Goal: Task Accomplishment & Management: Complete application form

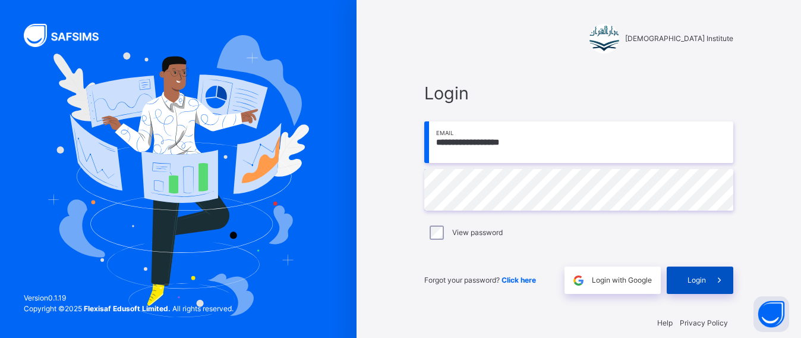
click at [706, 291] on div "Login" at bounding box center [700, 279] width 67 height 27
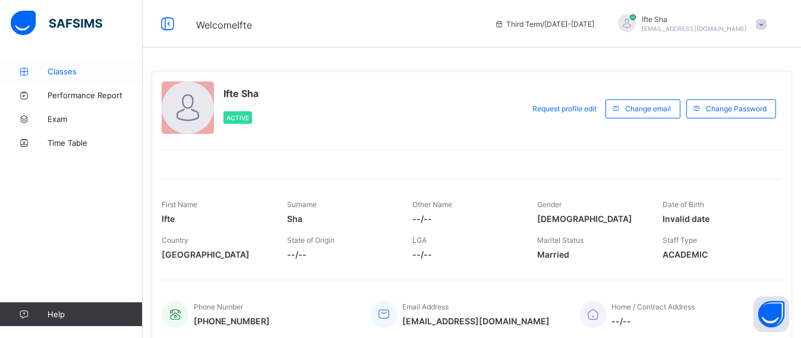
click at [34, 78] on link "Classes" at bounding box center [71, 71] width 143 height 24
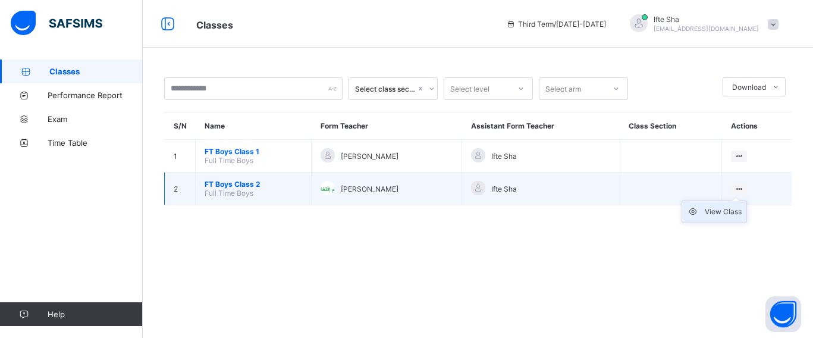
click at [713, 213] on div "View Class" at bounding box center [723, 212] width 37 height 12
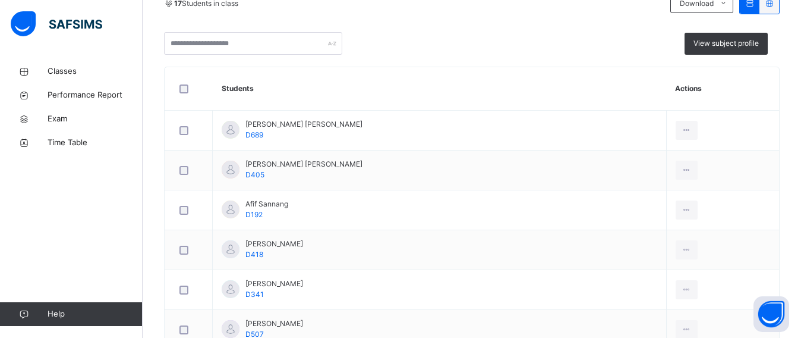
scroll to position [56, 0]
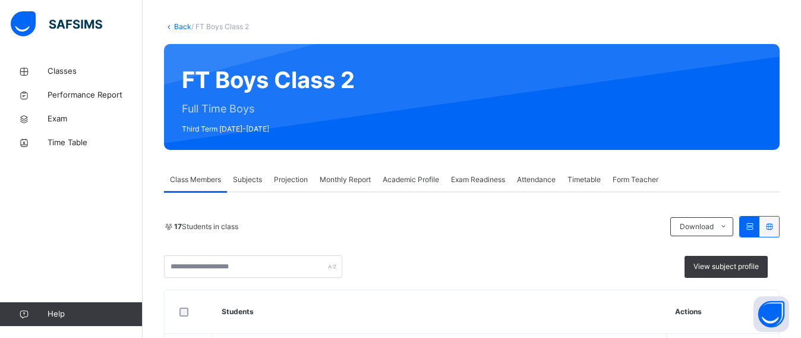
click at [283, 180] on span "Projection" at bounding box center [291, 179] width 34 height 11
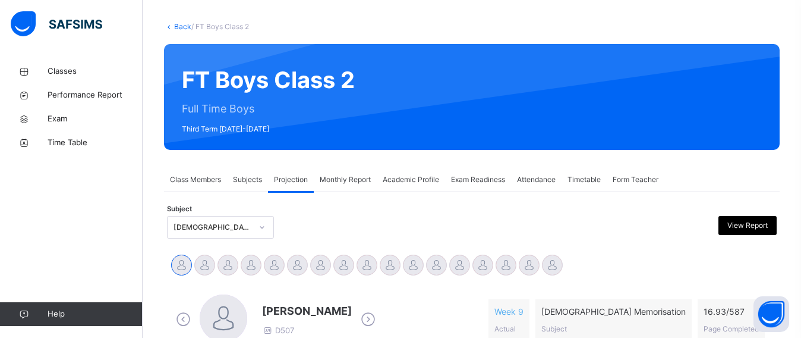
click at [283, 180] on span "Projection" at bounding box center [291, 179] width 34 height 11
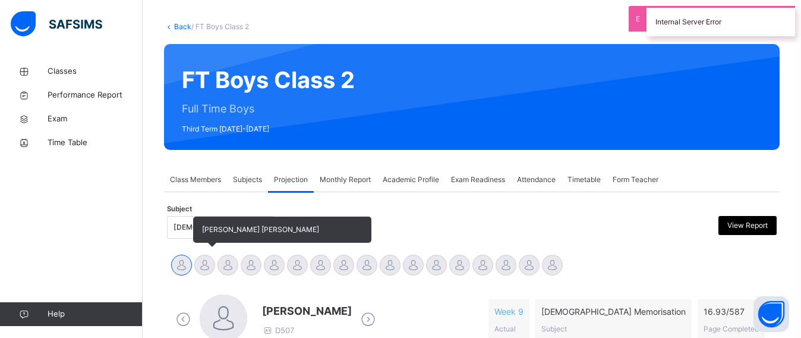
click at [205, 255] on div at bounding box center [204, 264] width 21 height 21
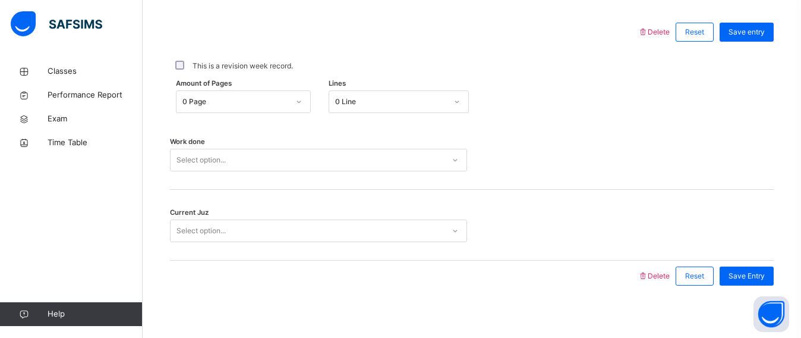
scroll to position [549, 0]
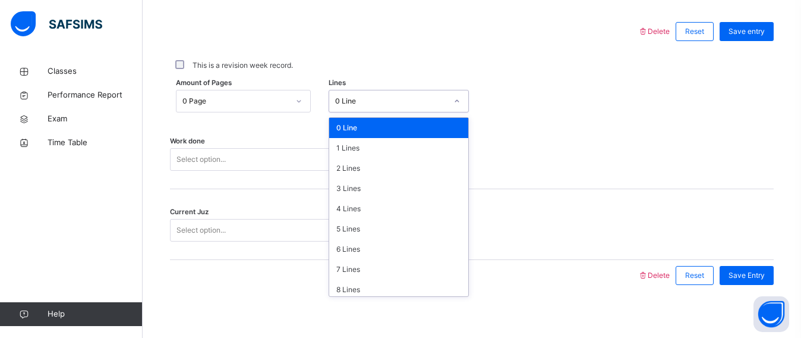
click at [384, 110] on div "0 Line" at bounding box center [399, 101] width 141 height 23
click at [357, 249] on div "6 Lines" at bounding box center [399, 249] width 140 height 20
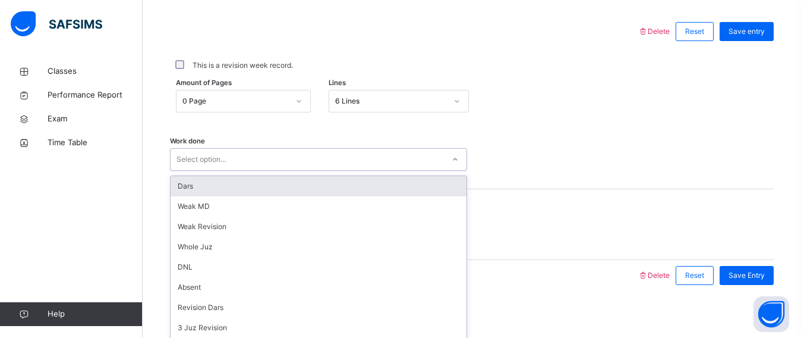
scroll to position [555, 0]
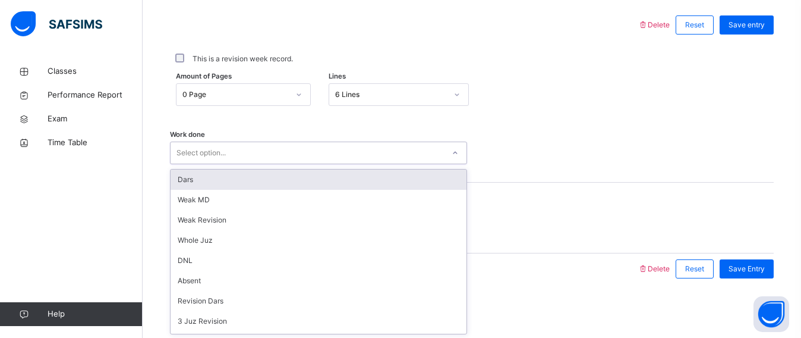
click at [174, 155] on div "Select option..." at bounding box center [307, 153] width 273 height 18
click at [192, 178] on div "Dars" at bounding box center [319, 179] width 296 height 20
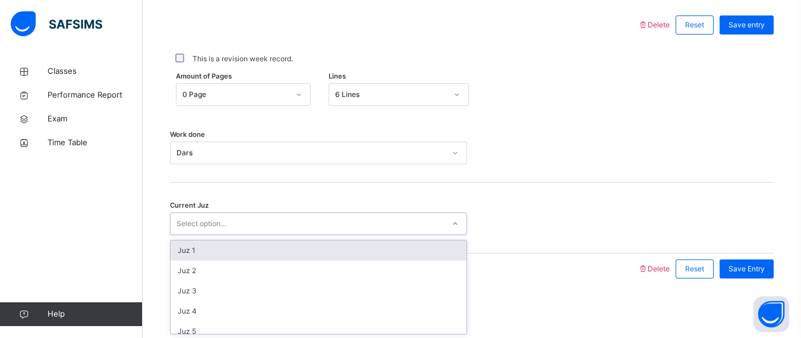
click at [206, 215] on div "Select option..." at bounding box center [201, 223] width 49 height 23
click at [212, 251] on div "Juz 1" at bounding box center [319, 250] width 296 height 20
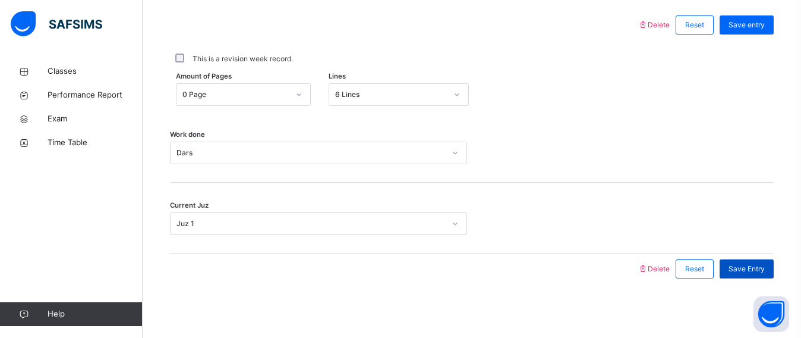
click at [755, 269] on span "Save Entry" at bounding box center [747, 268] width 36 height 11
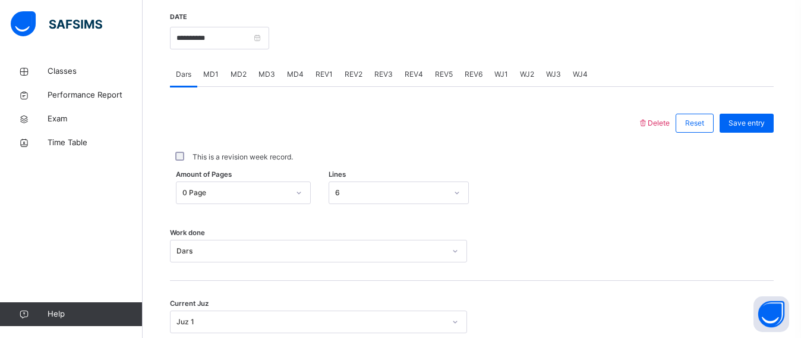
scroll to position [454, 0]
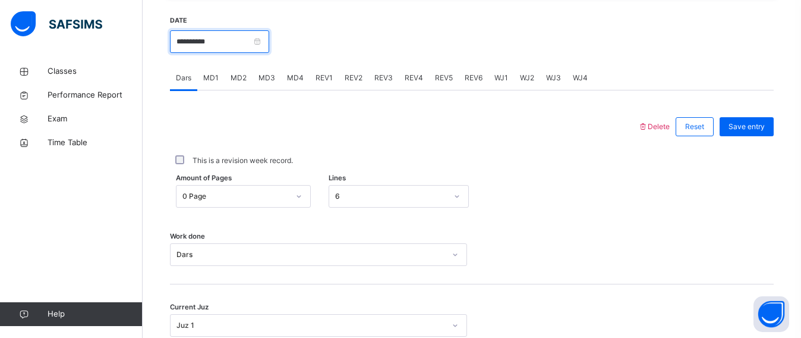
click at [176, 36] on input "**********" at bounding box center [219, 41] width 99 height 23
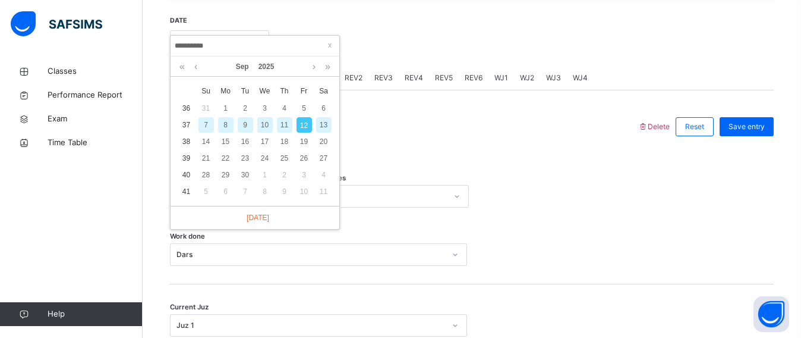
drag, startPoint x: 286, startPoint y: 122, endPoint x: 290, endPoint y: 128, distance: 6.8
click at [285, 122] on div "11" at bounding box center [284, 124] width 15 height 15
type input "**********"
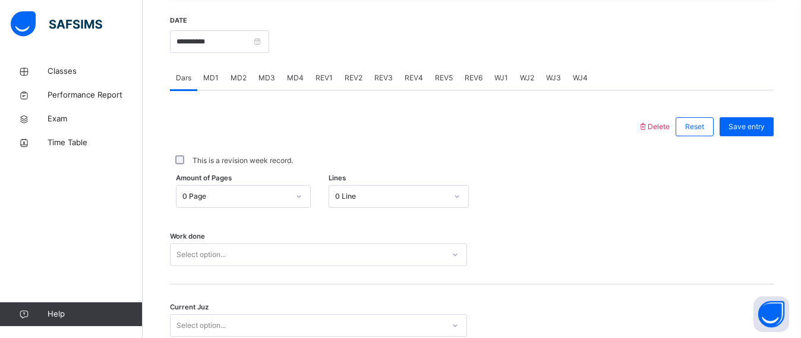
click at [195, 198] on div "Amount of Pages 0 Page Lines 0 Line" at bounding box center [472, 196] width 604 height 34
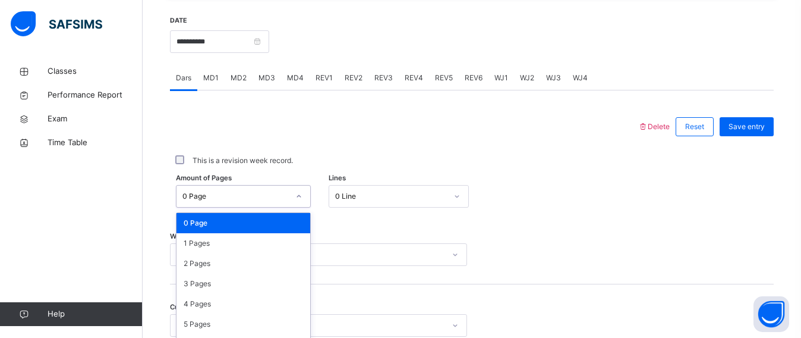
scroll to position [512, 0]
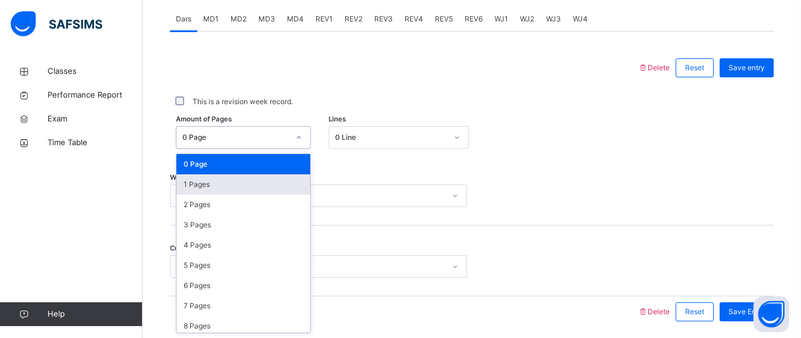
click at [202, 177] on div "1 Pages" at bounding box center [244, 184] width 134 height 20
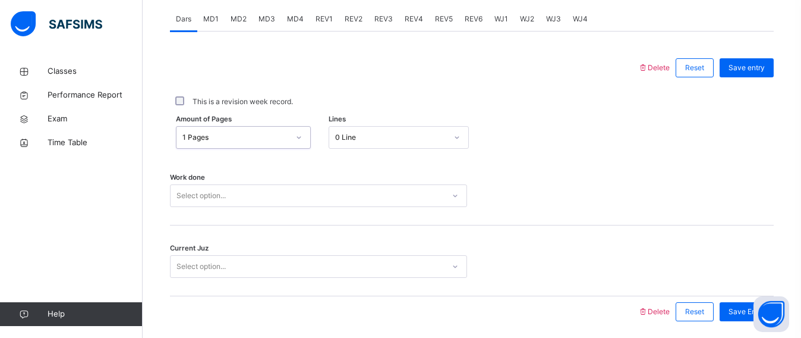
scroll to position [555, 0]
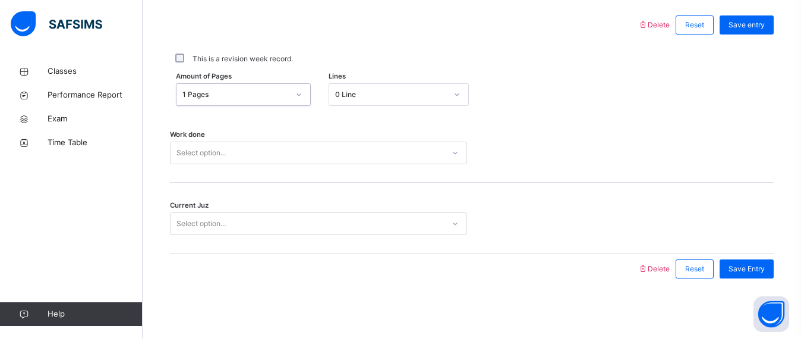
click at [199, 164] on div "Select option..." at bounding box center [318, 153] width 297 height 23
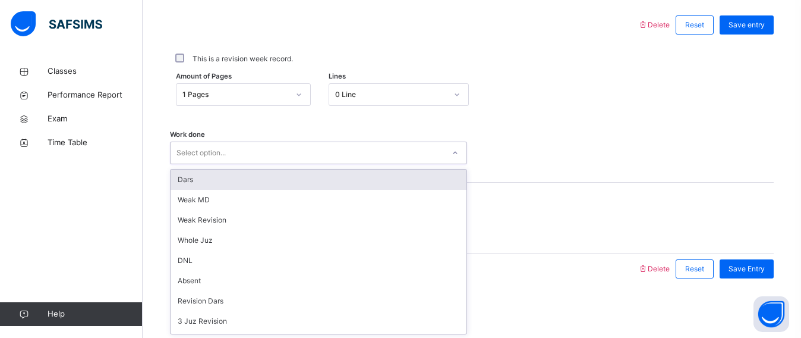
click at [194, 185] on div "Dars" at bounding box center [319, 179] width 296 height 20
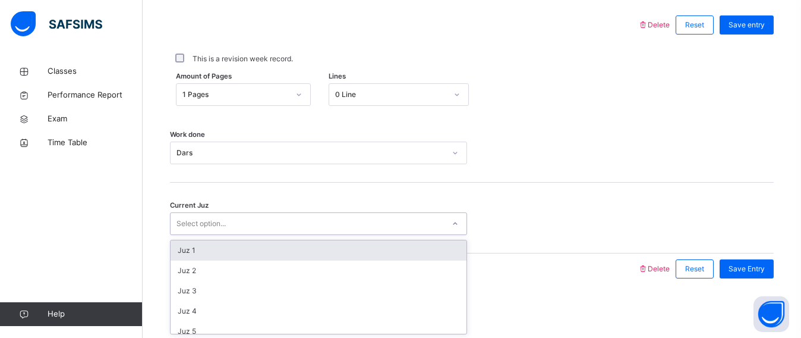
click at [190, 215] on div "Select option..." at bounding box center [201, 223] width 49 height 23
click at [191, 244] on div "Juz 1" at bounding box center [319, 250] width 296 height 20
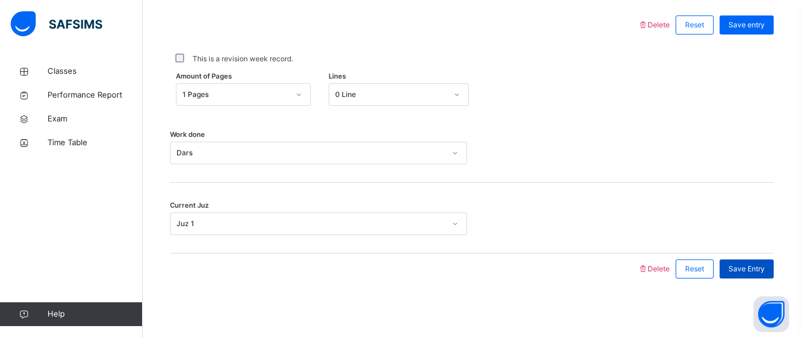
click at [757, 276] on div "Save Entry" at bounding box center [747, 268] width 54 height 19
click at [765, 271] on span "Save Entry" at bounding box center [747, 268] width 36 height 11
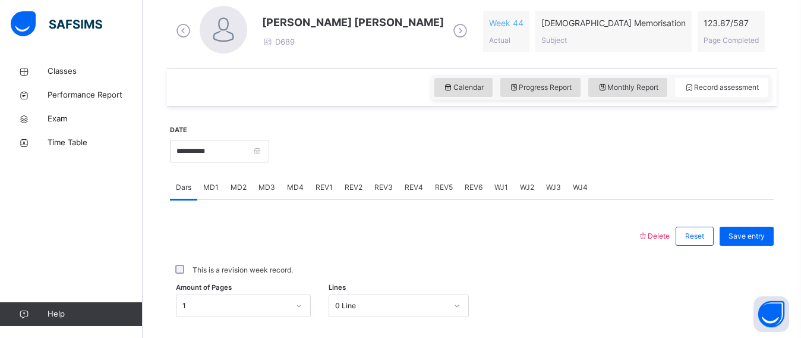
scroll to position [345, 0]
click at [209, 144] on input "**********" at bounding box center [219, 150] width 99 height 23
click at [653, 81] on span "Monthly Report" at bounding box center [628, 86] width 61 height 11
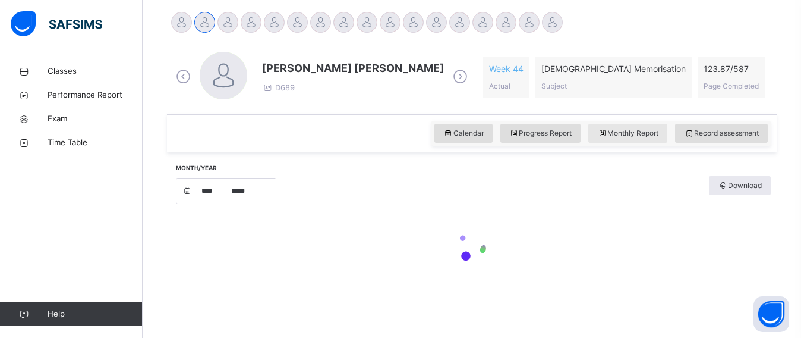
select select "****"
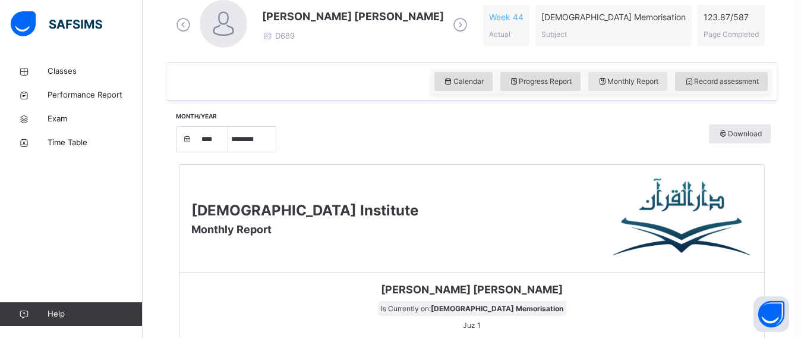
scroll to position [347, 0]
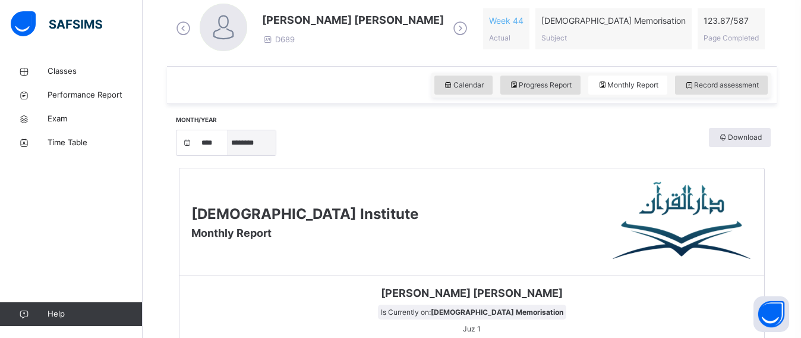
click at [242, 140] on select "***** ******** ***** ***** *** **** **** ****** ********* ******* ******** ****…" at bounding box center [252, 142] width 48 height 25
select select "*"
click at [228, 155] on select "***** ******** ***** ***** *** **** **** ****** ********* ******* ******** ****…" at bounding box center [252, 142] width 48 height 25
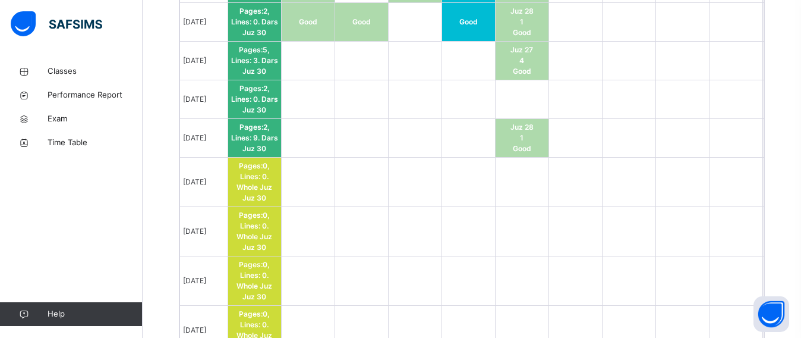
scroll to position [1017, 0]
click at [423, 287] on td at bounding box center [415, 281] width 54 height 49
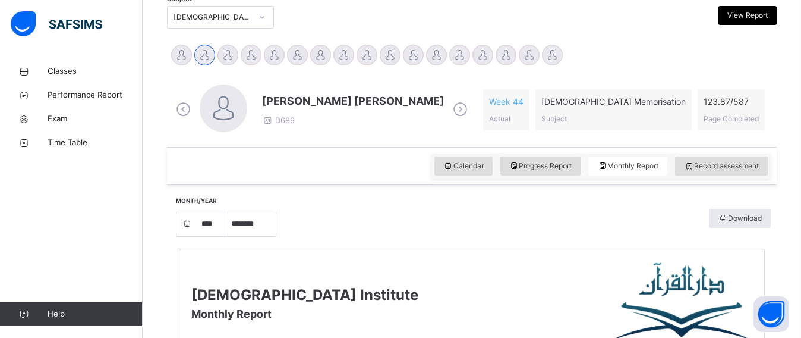
scroll to position [265, 0]
click at [730, 169] on span "Record assessment" at bounding box center [721, 166] width 75 height 11
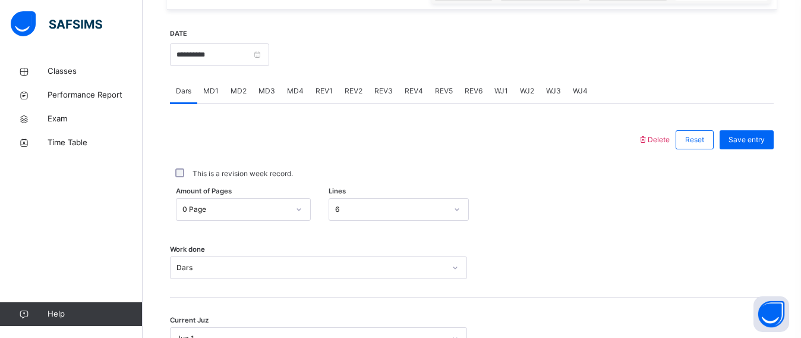
scroll to position [310, 0]
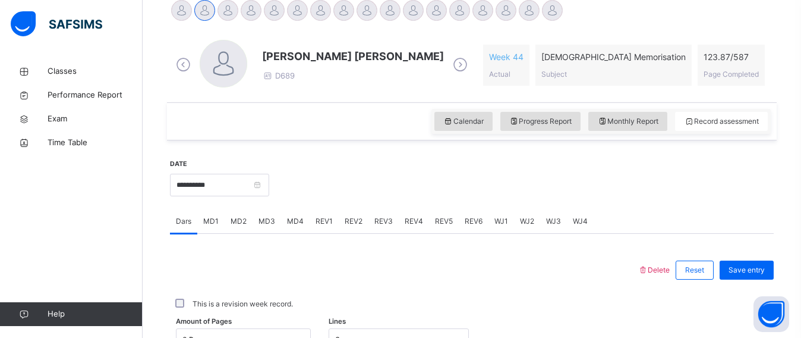
click at [189, 171] on div "**********" at bounding box center [219, 183] width 99 height 51
click at [187, 182] on input "**********" at bounding box center [219, 185] width 99 height 23
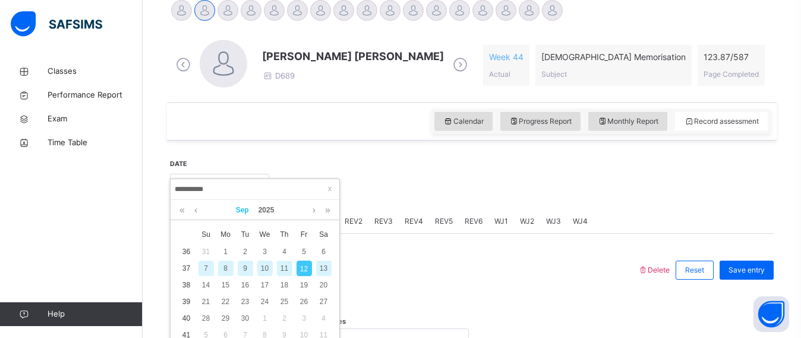
click at [243, 214] on link "Sep" at bounding box center [242, 210] width 23 height 20
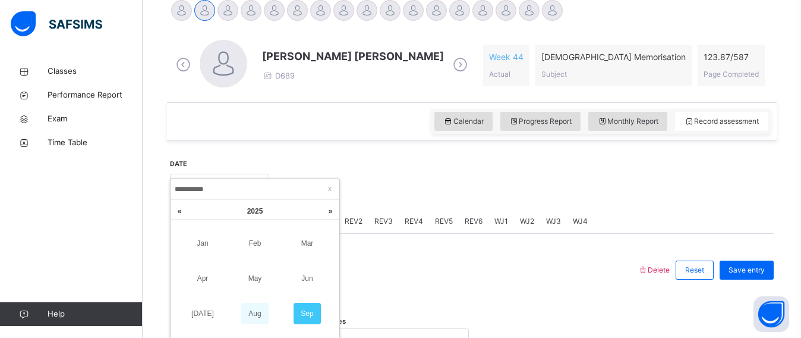
click at [256, 307] on link "Aug" at bounding box center [254, 313] width 27 height 21
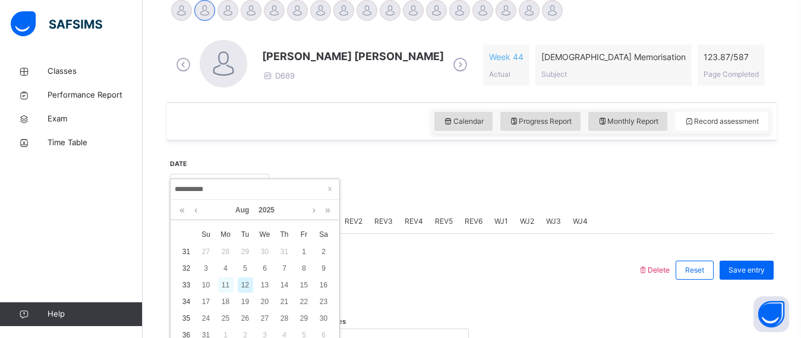
click at [225, 281] on div "11" at bounding box center [225, 284] width 15 height 15
type input "**********"
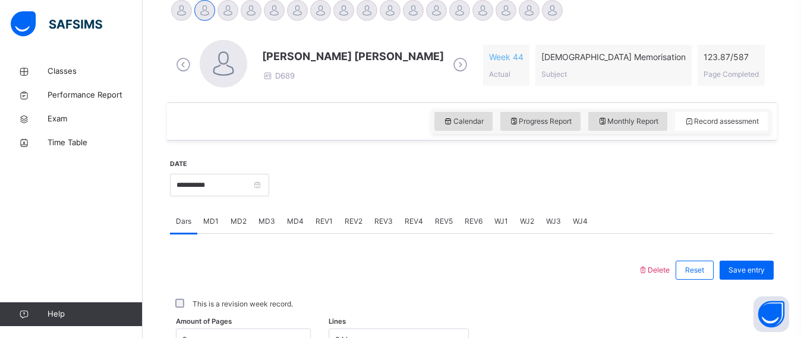
click at [210, 216] on span "MD1" at bounding box center [210, 221] width 15 height 11
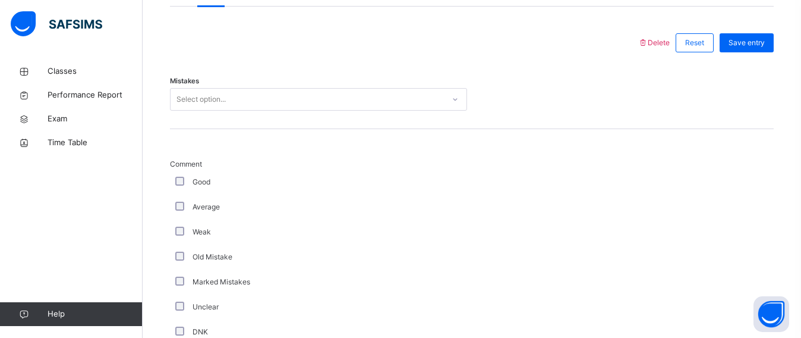
scroll to position [537, 0]
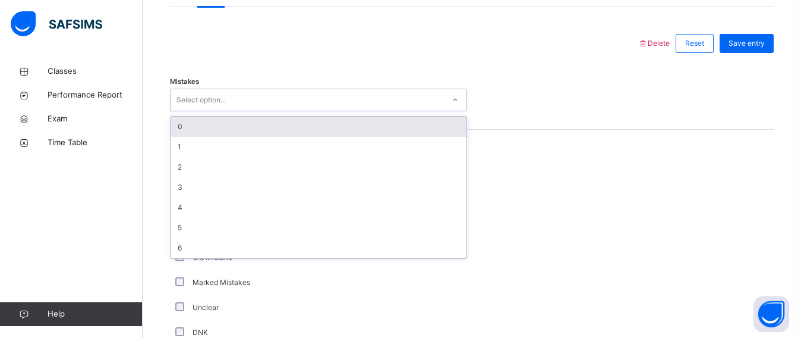
click at [218, 107] on div "Select option..." at bounding box center [201, 100] width 49 height 23
click at [200, 120] on div "0" at bounding box center [319, 127] width 296 height 20
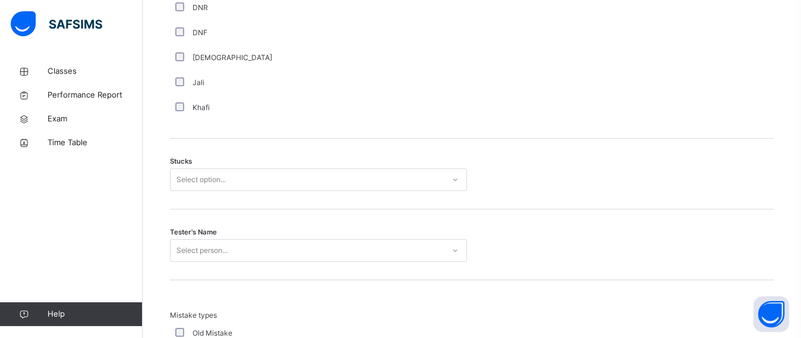
scroll to position [914, 0]
click at [249, 180] on div "Select option..." at bounding box center [307, 177] width 273 height 18
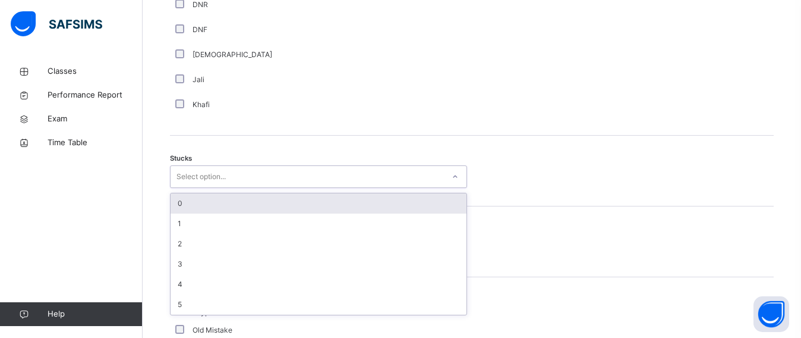
click at [243, 200] on div "0" at bounding box center [319, 203] width 296 height 20
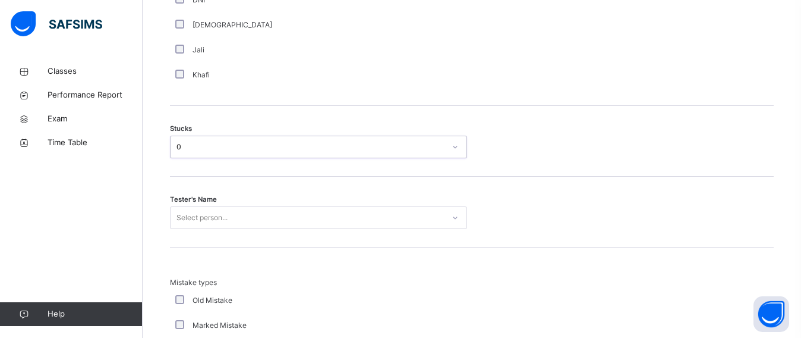
scroll to position [942, 0]
click at [243, 200] on div "Tester's Name Select person..." at bounding box center [472, 213] width 604 height 71
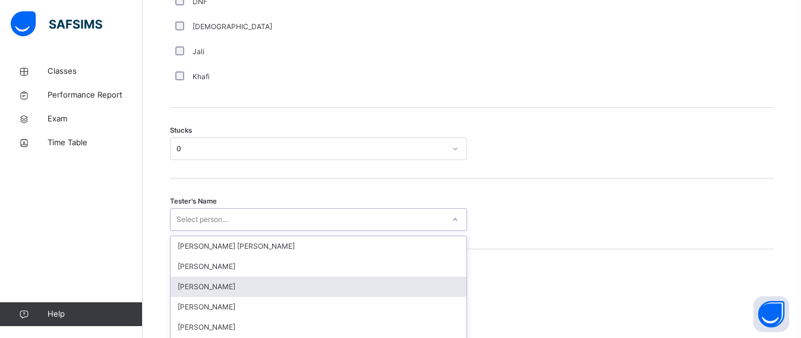
click at [232, 225] on div "option [PERSON_NAME] focused, 3 of 90. 90 results available. Use Up and Down to…" at bounding box center [318, 219] width 297 height 23
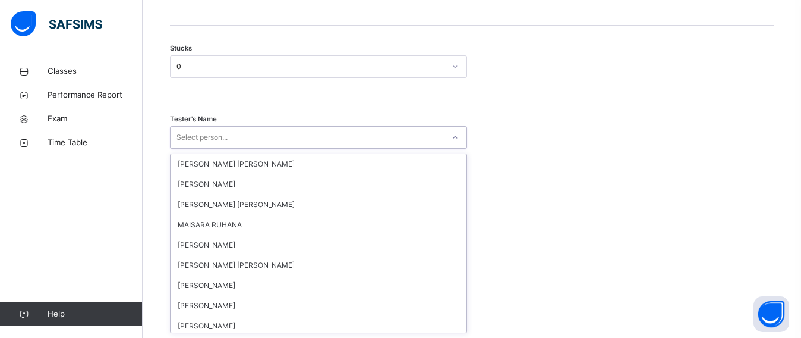
scroll to position [121, 0]
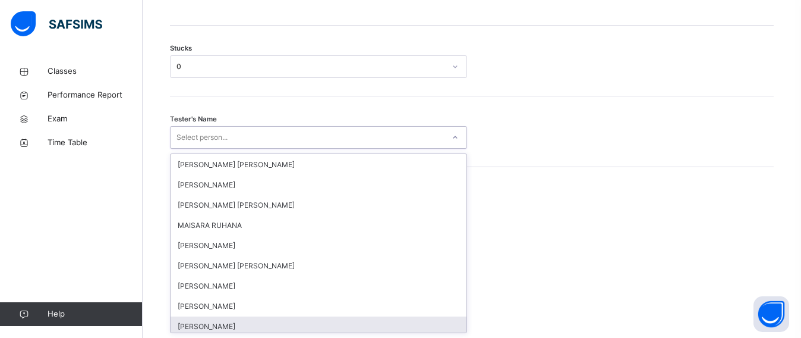
click at [221, 325] on div "[PERSON_NAME]" at bounding box center [319, 326] width 296 height 20
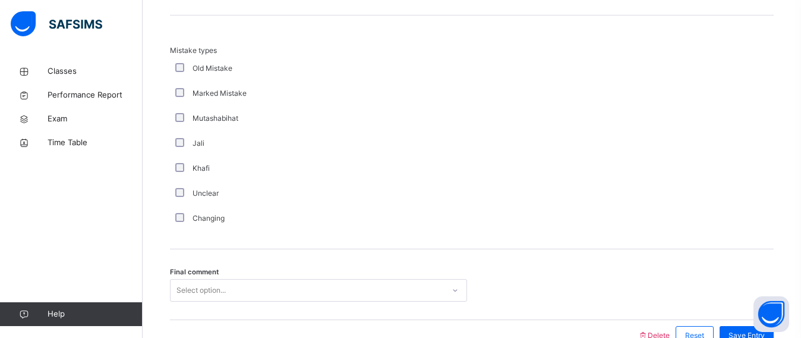
scroll to position [1175, 0]
click at [258, 262] on div "Final comment Select option..." at bounding box center [472, 285] width 604 height 71
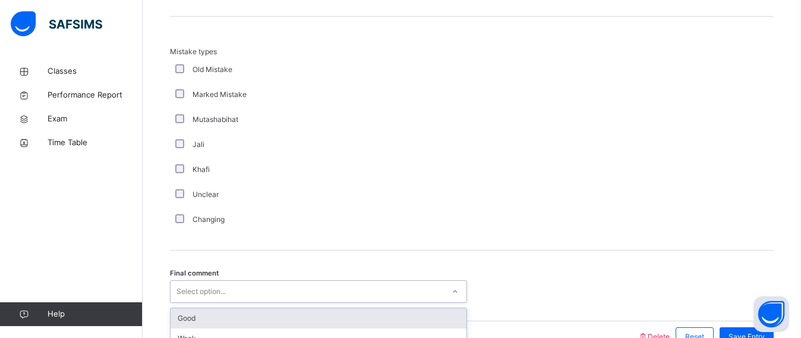
scroll to position [1243, 0]
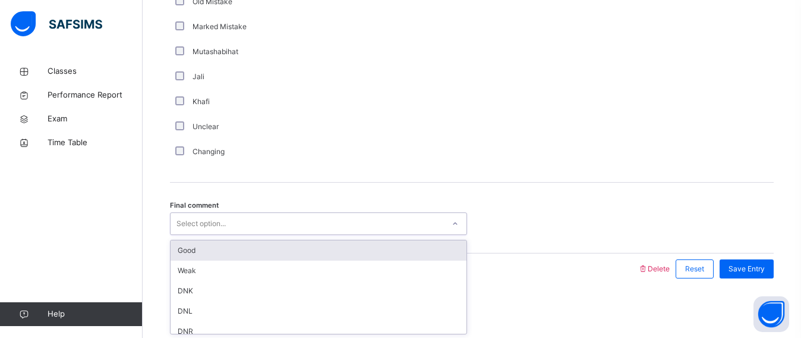
click at [250, 235] on div "option Good focused, 1 of 6. 6 results available. Use Up and Down to choose opt…" at bounding box center [318, 223] width 297 height 23
click at [244, 253] on div "Good" at bounding box center [319, 250] width 296 height 20
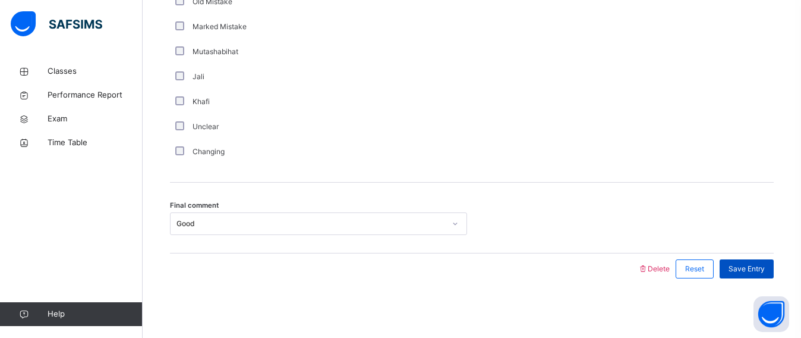
click at [764, 266] on span "Save Entry" at bounding box center [747, 268] width 36 height 11
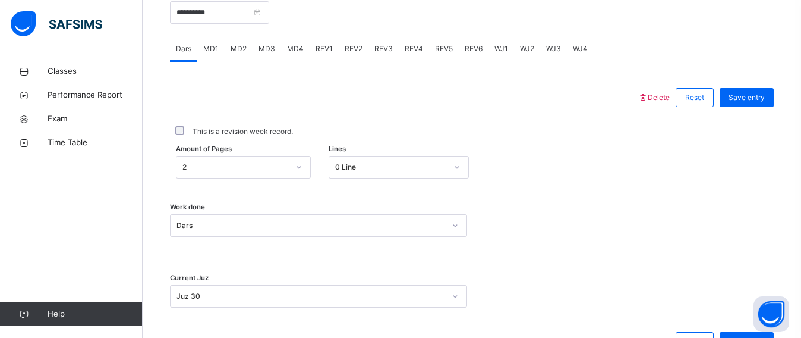
scroll to position [487, 0]
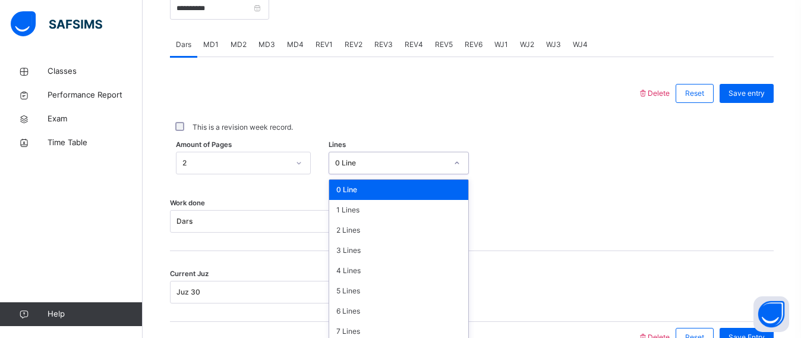
click at [359, 156] on div "0 Line" at bounding box center [399, 163] width 141 height 23
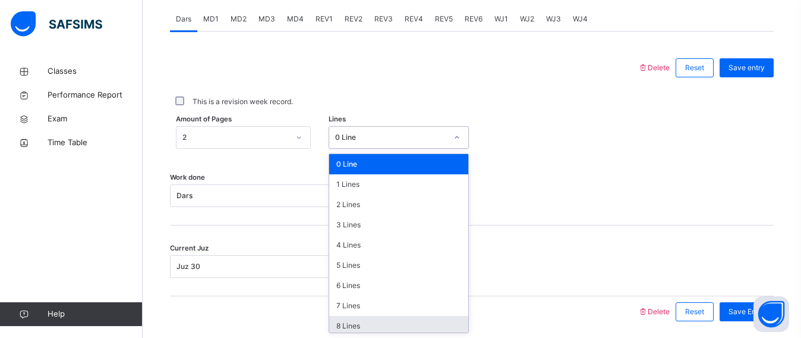
click at [345, 326] on div "8 Lines" at bounding box center [399, 326] width 140 height 20
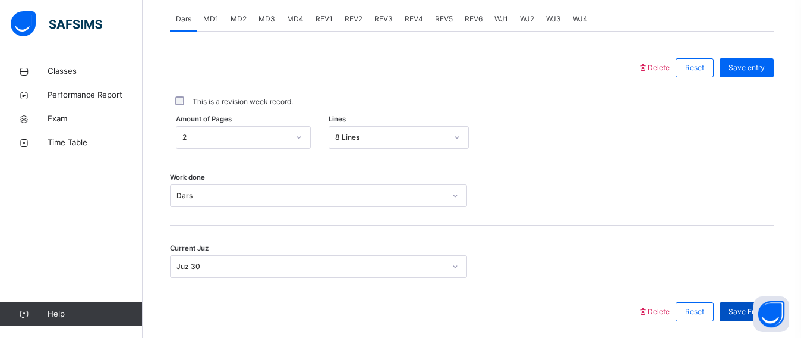
click at [734, 309] on div "Save Entry" at bounding box center [747, 311] width 54 height 19
click at [260, 15] on span "MD3" at bounding box center [267, 19] width 17 height 11
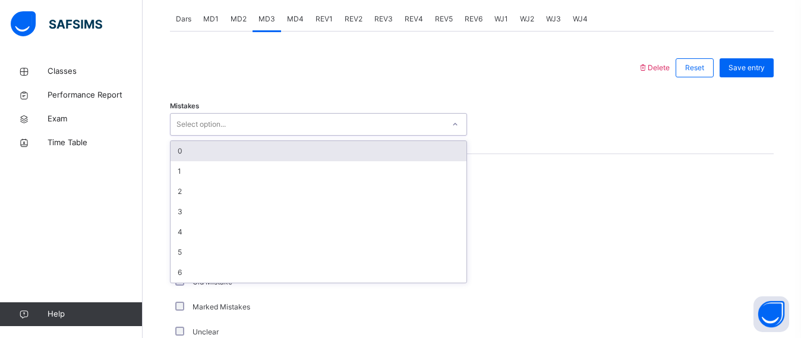
click at [245, 114] on div "Select option..." at bounding box center [318, 124] width 297 height 23
click at [210, 158] on div "0" at bounding box center [319, 151] width 296 height 20
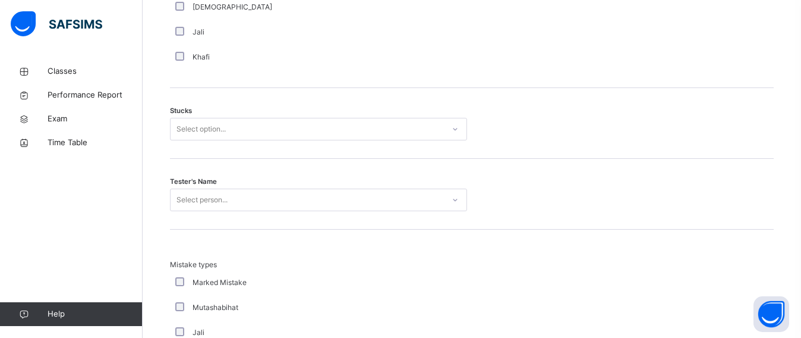
scroll to position [963, 0]
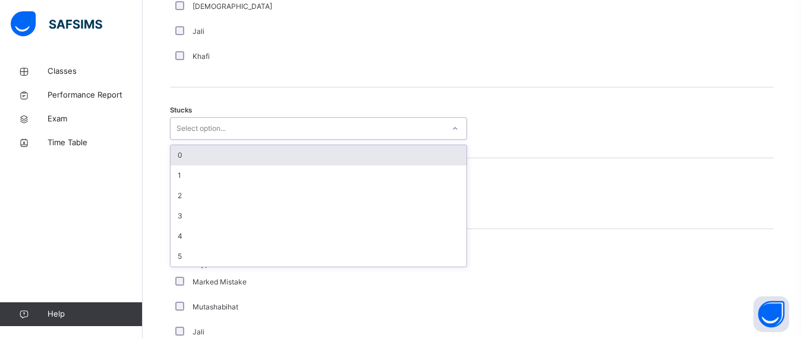
click at [234, 120] on div "Select option..." at bounding box center [307, 129] width 273 height 18
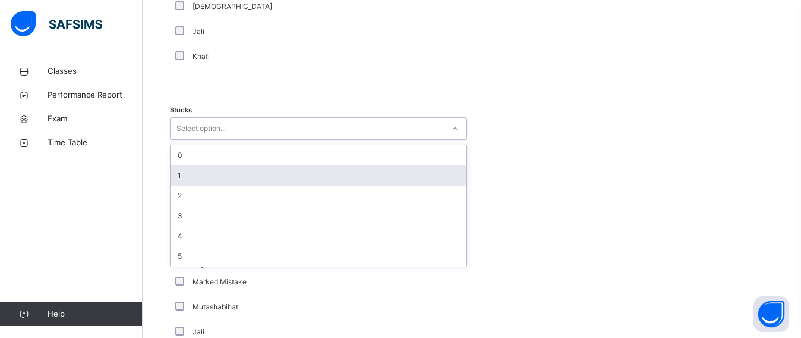
click at [208, 183] on div "1" at bounding box center [319, 175] width 296 height 20
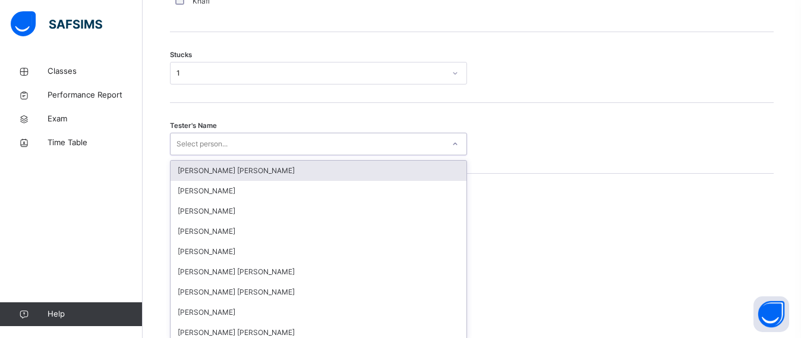
click at [206, 155] on div "option [PERSON_NAME] [PERSON_NAME] focused, 1 of 90. 90 results available. Use …" at bounding box center [318, 144] width 297 height 23
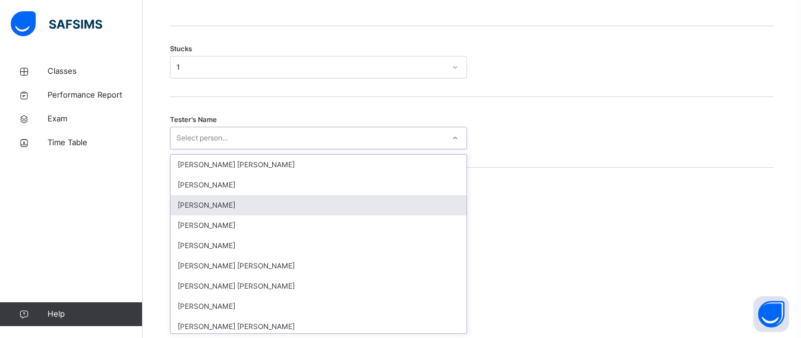
scroll to position [1024, 0]
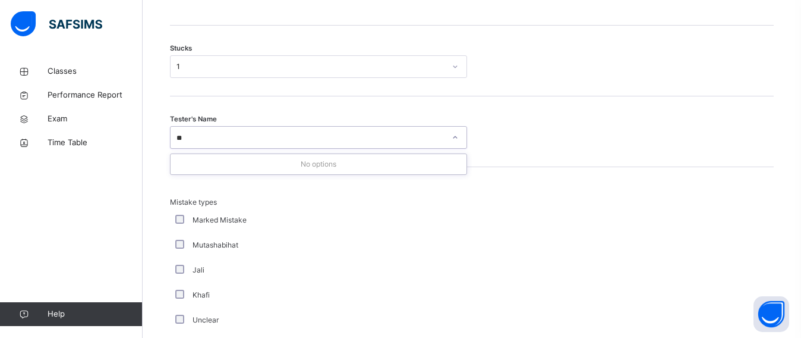
type input "*"
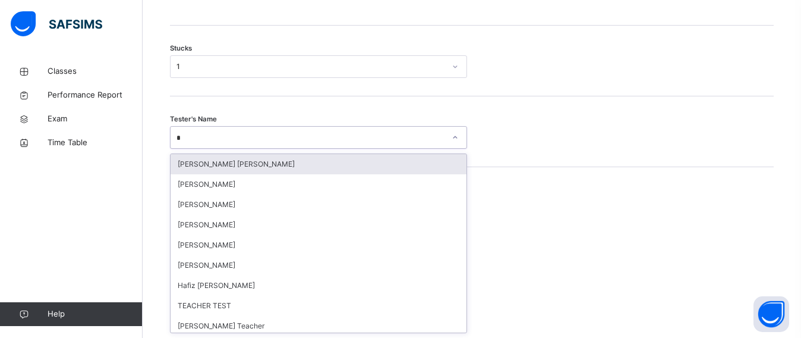
type input "**"
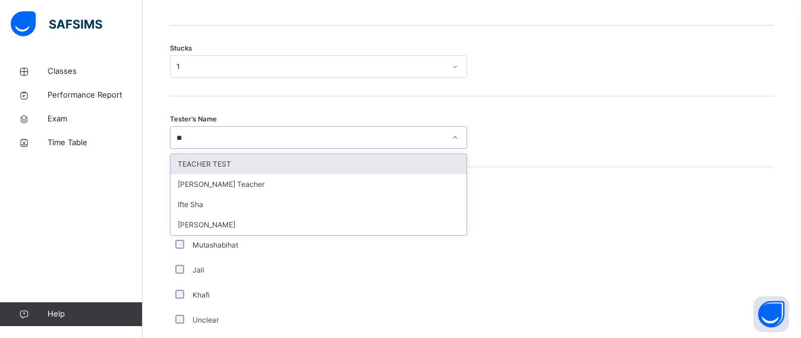
click at [213, 168] on div "TEACHER TEST" at bounding box center [319, 164] width 296 height 20
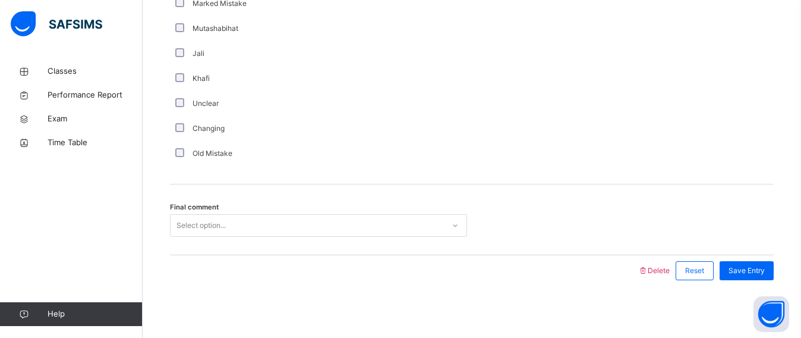
scroll to position [1240, 0]
click at [238, 224] on div "Select option..." at bounding box center [307, 227] width 273 height 18
click at [216, 233] on div "Select option..." at bounding box center [318, 223] width 297 height 23
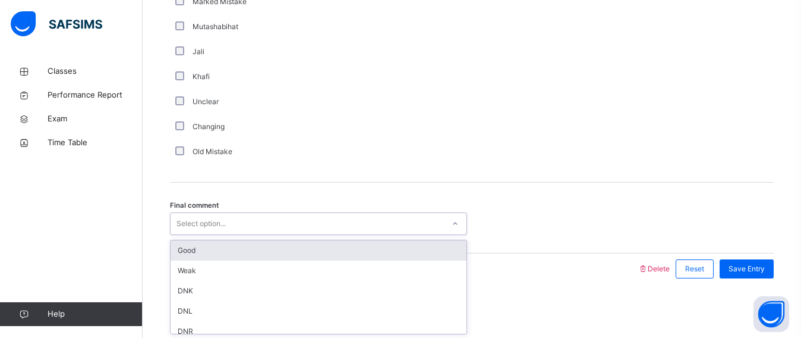
click at [206, 251] on div "Good" at bounding box center [319, 250] width 296 height 20
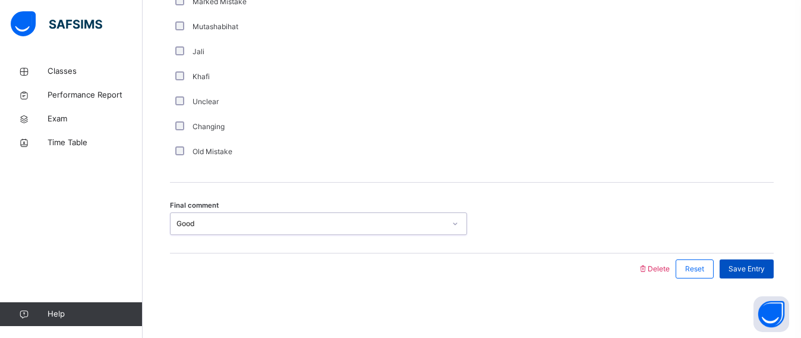
click at [747, 273] on span "Save Entry" at bounding box center [747, 268] width 36 height 11
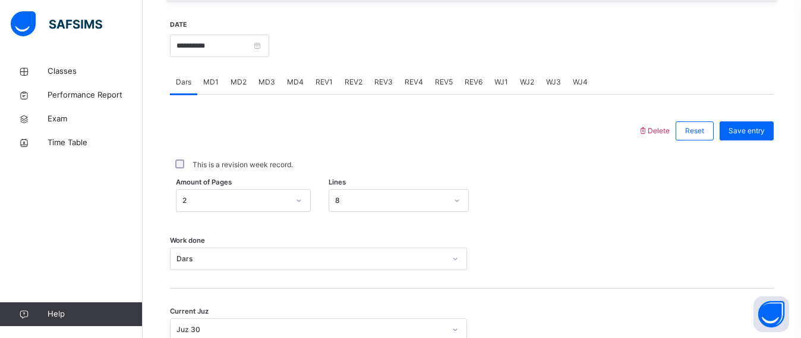
scroll to position [442, 0]
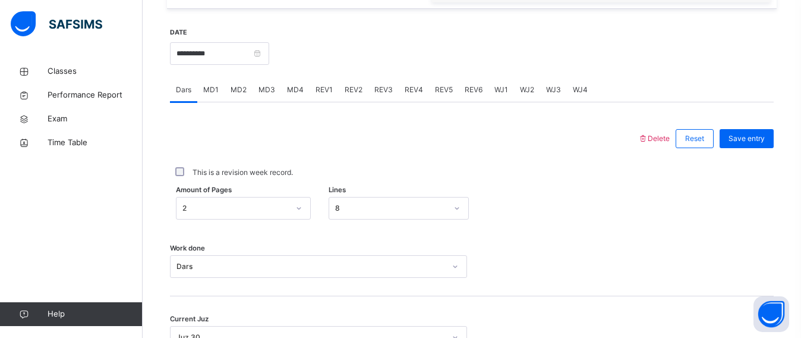
click at [287, 92] on span "MD4" at bounding box center [295, 89] width 17 height 11
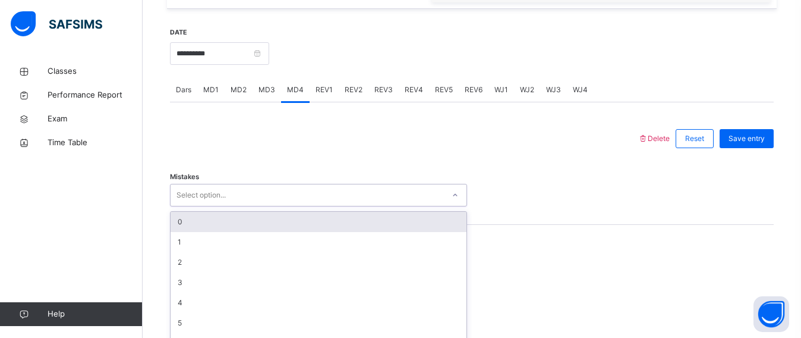
scroll to position [463, 0]
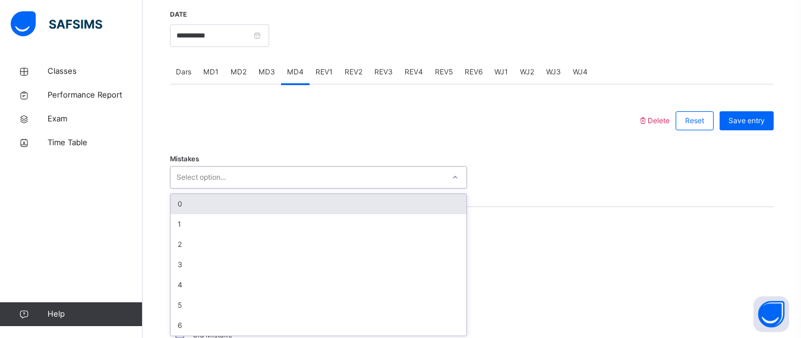
click at [196, 188] on div "Mistakes option 0 focused, 1 of 7. 7 results available. Use Up and Down to choo…" at bounding box center [472, 171] width 604 height 71
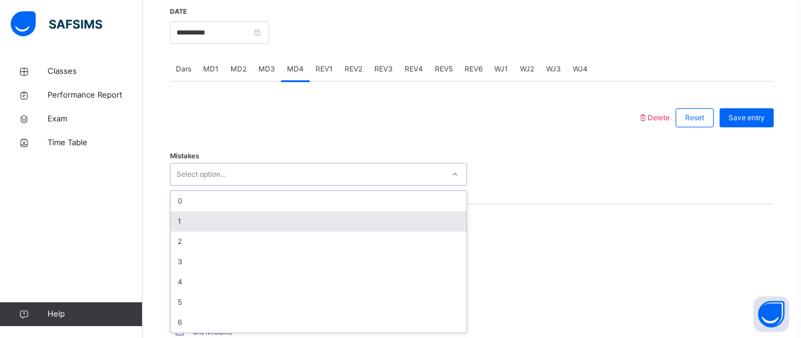
click at [178, 217] on div "1" at bounding box center [319, 221] width 296 height 20
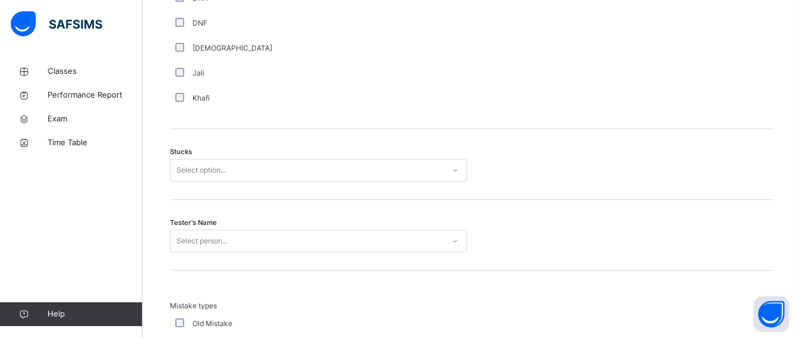
scroll to position [929, 0]
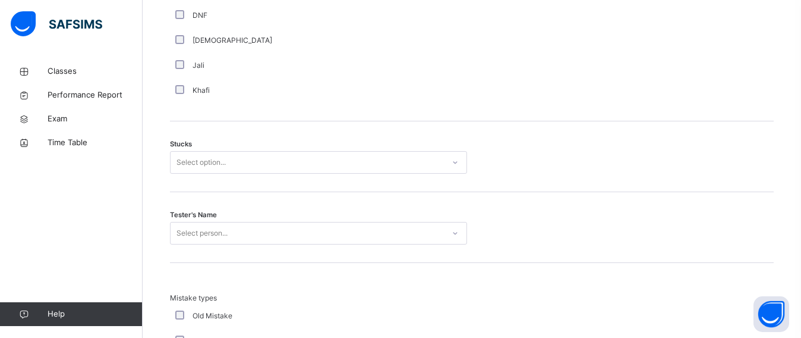
click at [244, 156] on div "Select option..." at bounding box center [307, 162] width 273 height 18
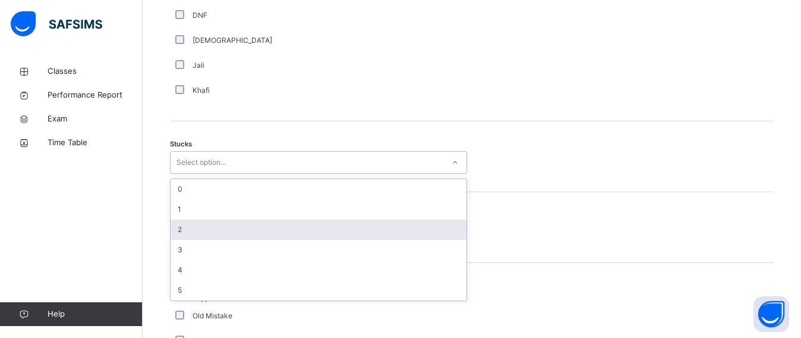
click at [175, 225] on div "2" at bounding box center [319, 229] width 296 height 20
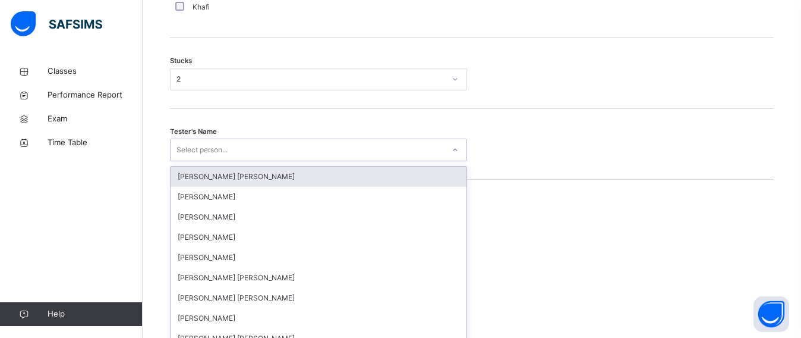
click at [187, 161] on div "option [PERSON_NAME] [PERSON_NAME] focused, 1 of 90. 90 results available. Use …" at bounding box center [318, 150] width 297 height 23
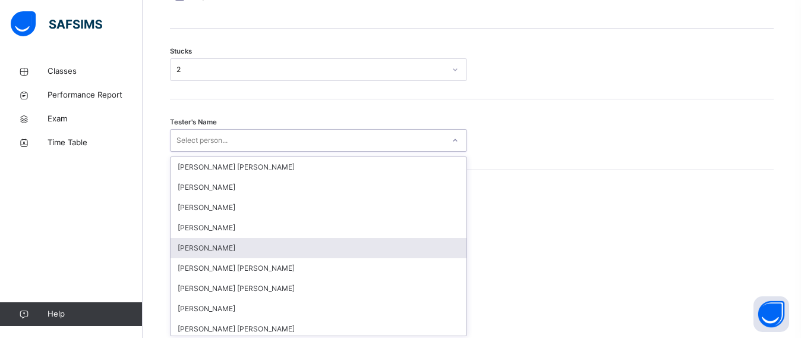
scroll to position [1024, 0]
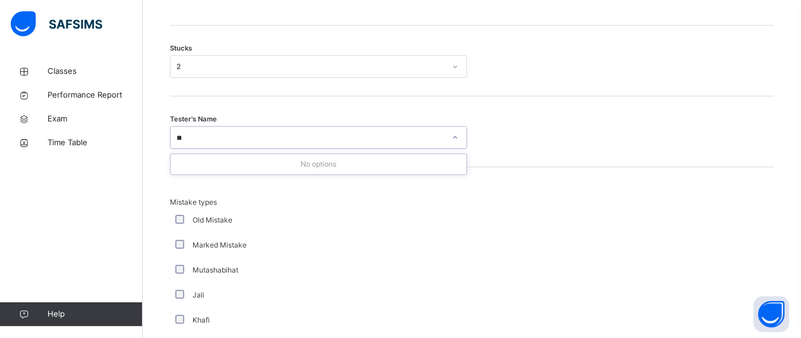
type input "*"
type input "**"
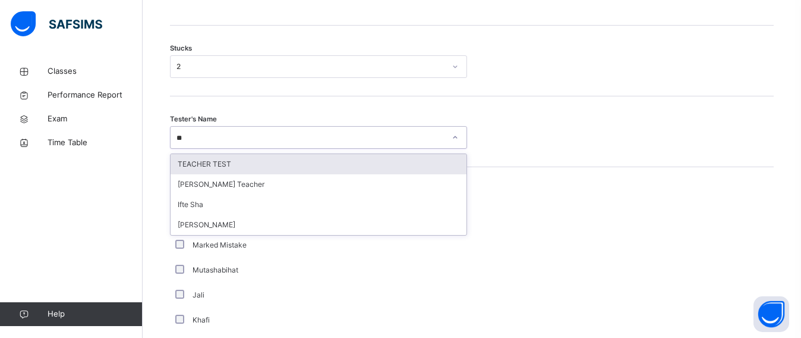
click at [205, 168] on div "TEACHER TEST" at bounding box center [319, 164] width 296 height 20
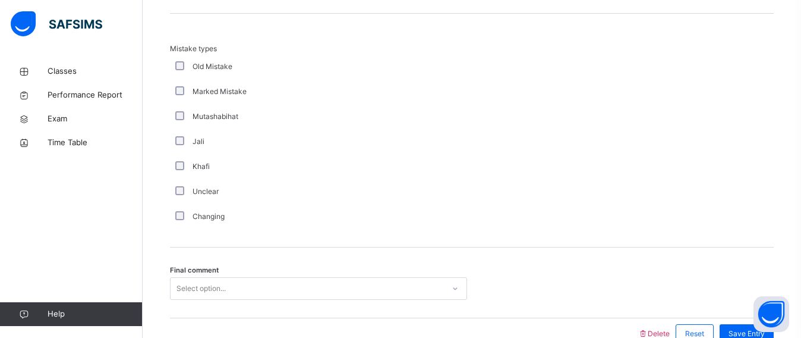
scroll to position [1243, 0]
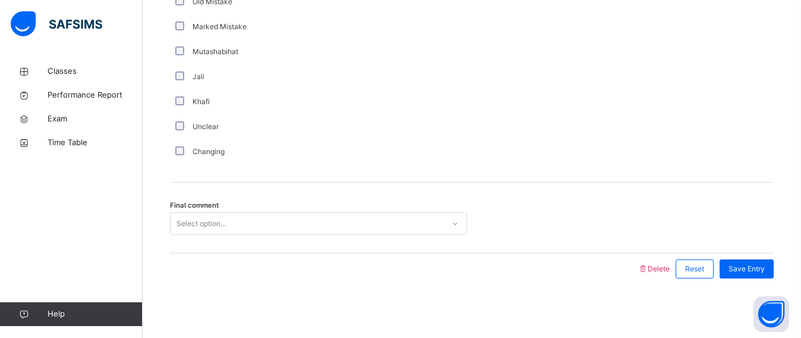
click at [185, 235] on div "Select option..." at bounding box center [318, 223] width 297 height 23
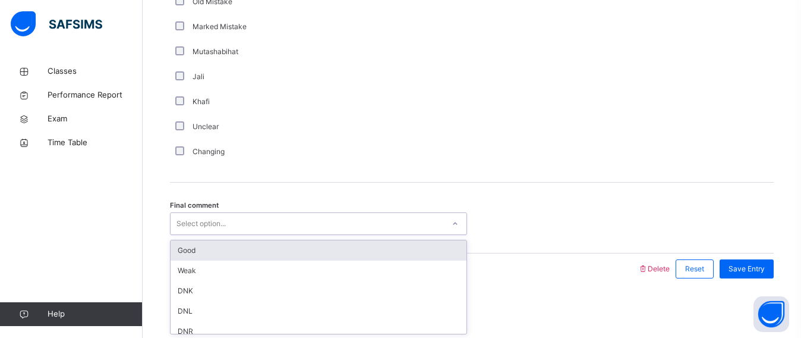
click at [199, 252] on div "Good" at bounding box center [319, 250] width 296 height 20
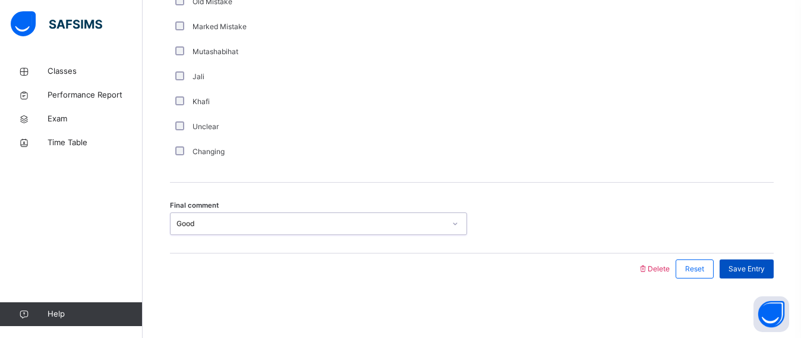
click at [749, 269] on span "Save Entry" at bounding box center [747, 268] width 36 height 11
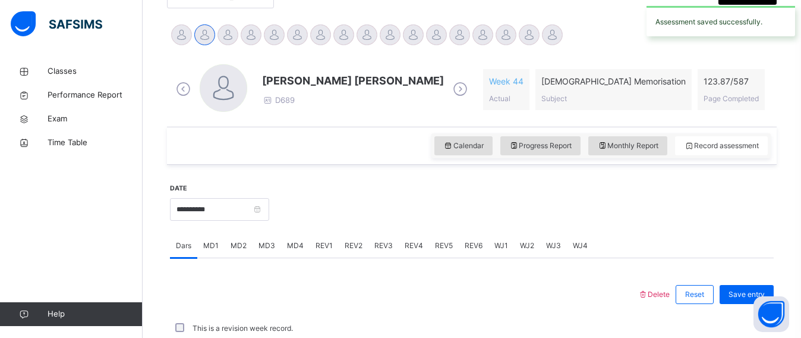
scroll to position [555, 0]
